Goal: Communication & Community: Participate in discussion

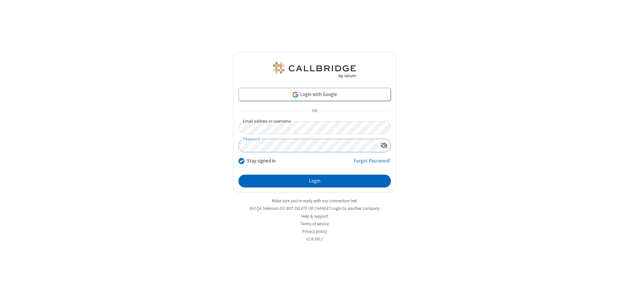
click at [315, 181] on button "Login" at bounding box center [315, 181] width 152 height 13
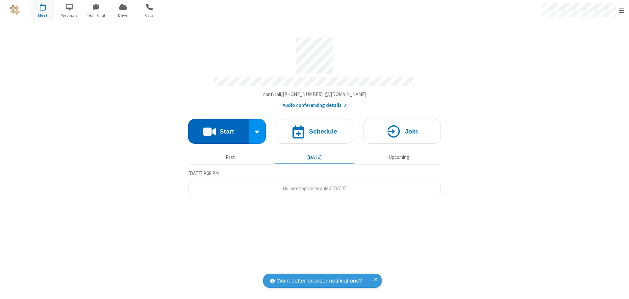
click at [219, 129] on button "Start" at bounding box center [218, 131] width 61 height 25
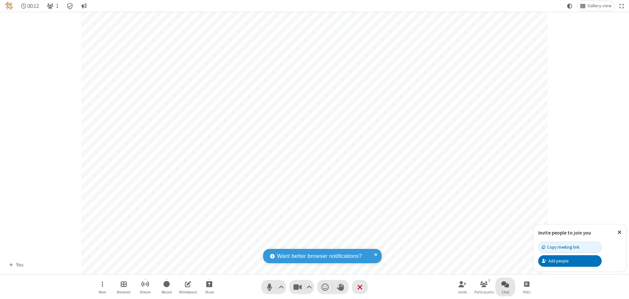
click at [506, 284] on span "Open chat" at bounding box center [506, 284] width 8 height 8
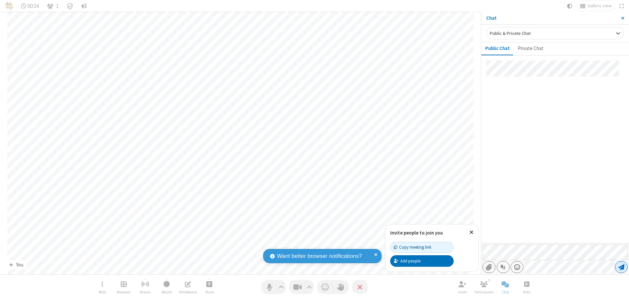
click at [622, 267] on span "Send message" at bounding box center [622, 267] width 6 height 7
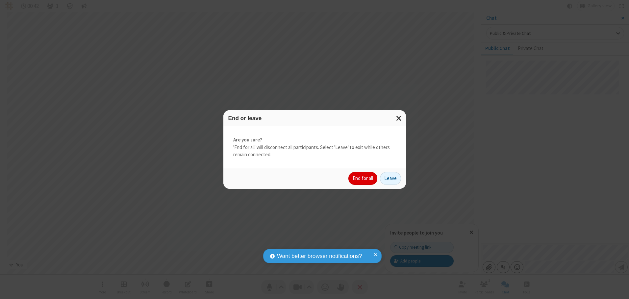
click at [363, 178] on button "End for all" at bounding box center [363, 178] width 29 height 13
